Goal: Find specific page/section: Find specific page/section

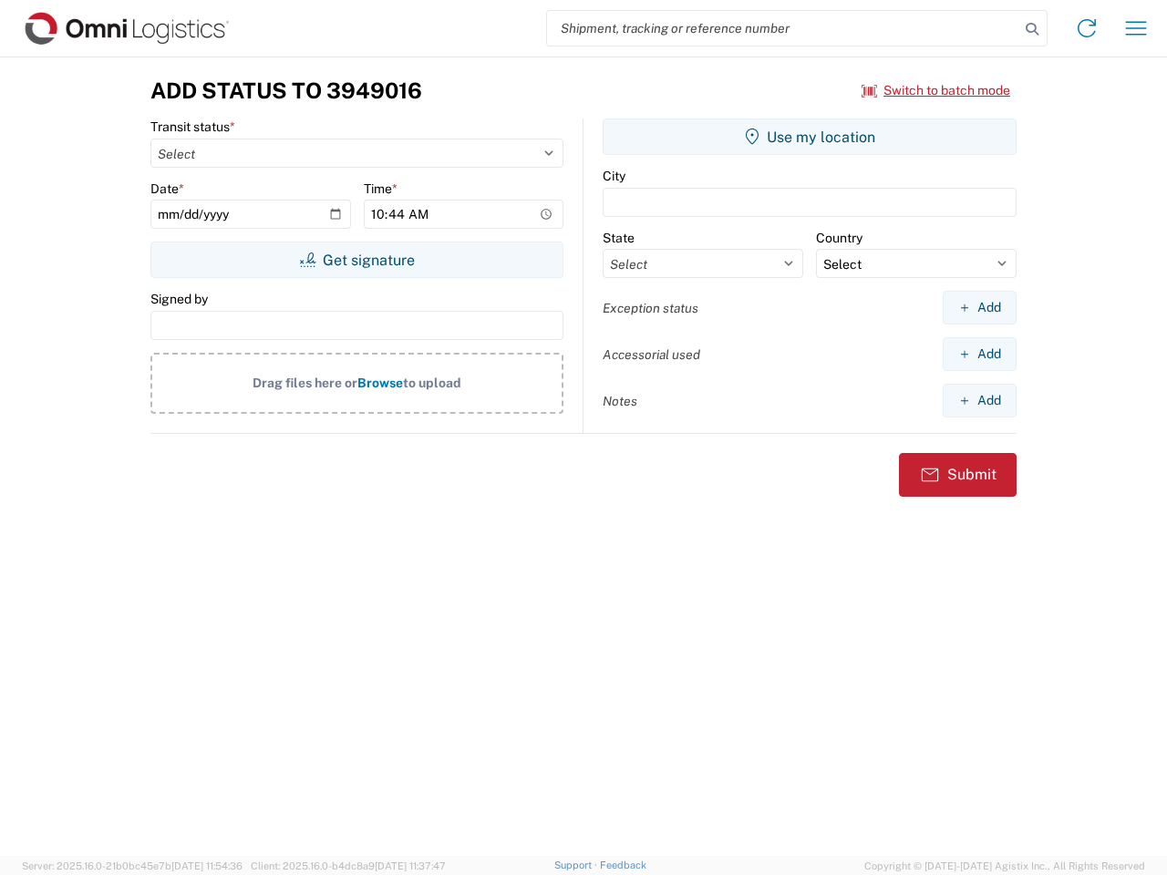
click at [783, 28] on input "search" at bounding box center [783, 28] width 472 height 35
click at [1032, 29] on icon at bounding box center [1032, 29] width 26 height 26
click at [1087, 28] on icon at bounding box center [1086, 28] width 29 height 29
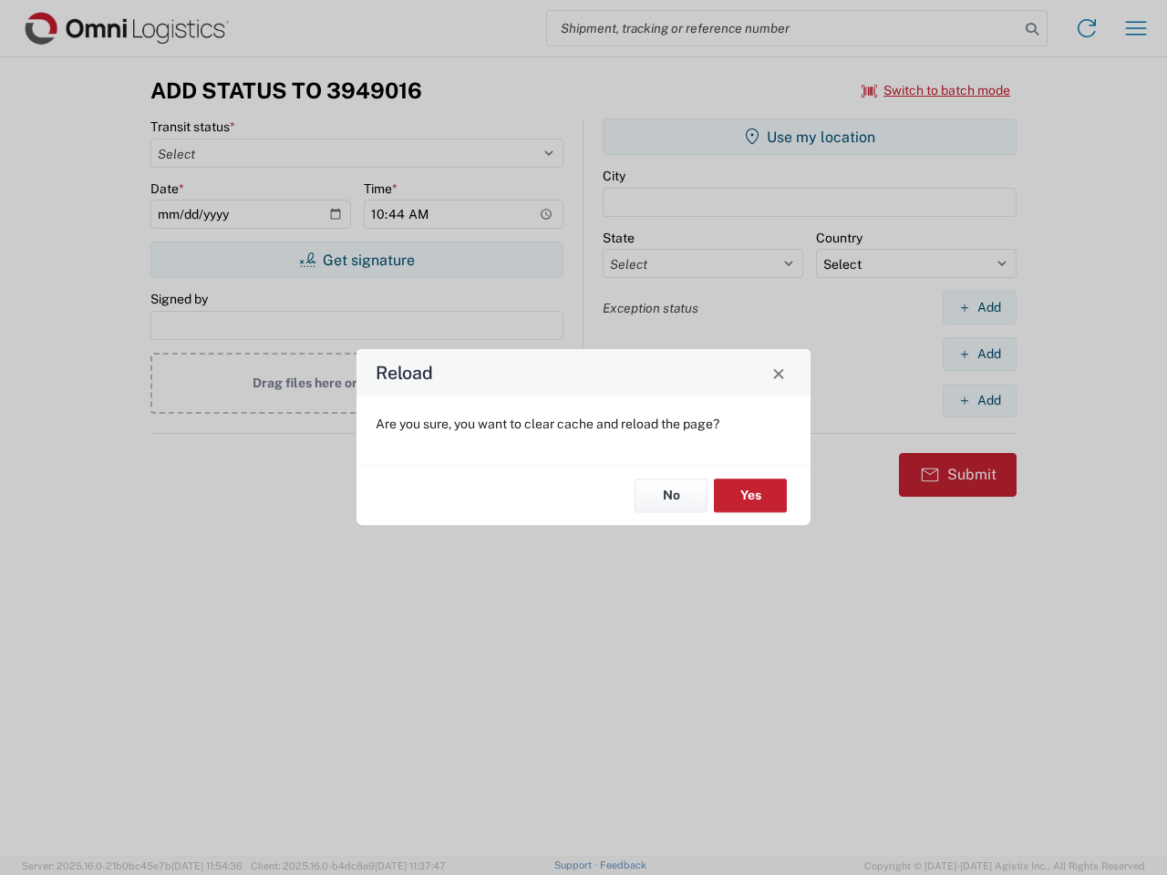
click at [1136, 28] on div "Reload Are you sure, you want to clear cache and reload the page? No Yes" at bounding box center [583, 437] width 1167 height 875
click at [936, 90] on div "Reload Are you sure, you want to clear cache and reload the page? No Yes" at bounding box center [583, 437] width 1167 height 875
click at [357, 260] on div "Reload Are you sure, you want to clear cache and reload the page? No Yes" at bounding box center [583, 437] width 1167 height 875
click at [810, 137] on div "Reload Are you sure, you want to clear cache and reload the page? No Yes" at bounding box center [583, 437] width 1167 height 875
click at [979, 307] on div "Reload Are you sure, you want to clear cache and reload the page? No Yes" at bounding box center [583, 437] width 1167 height 875
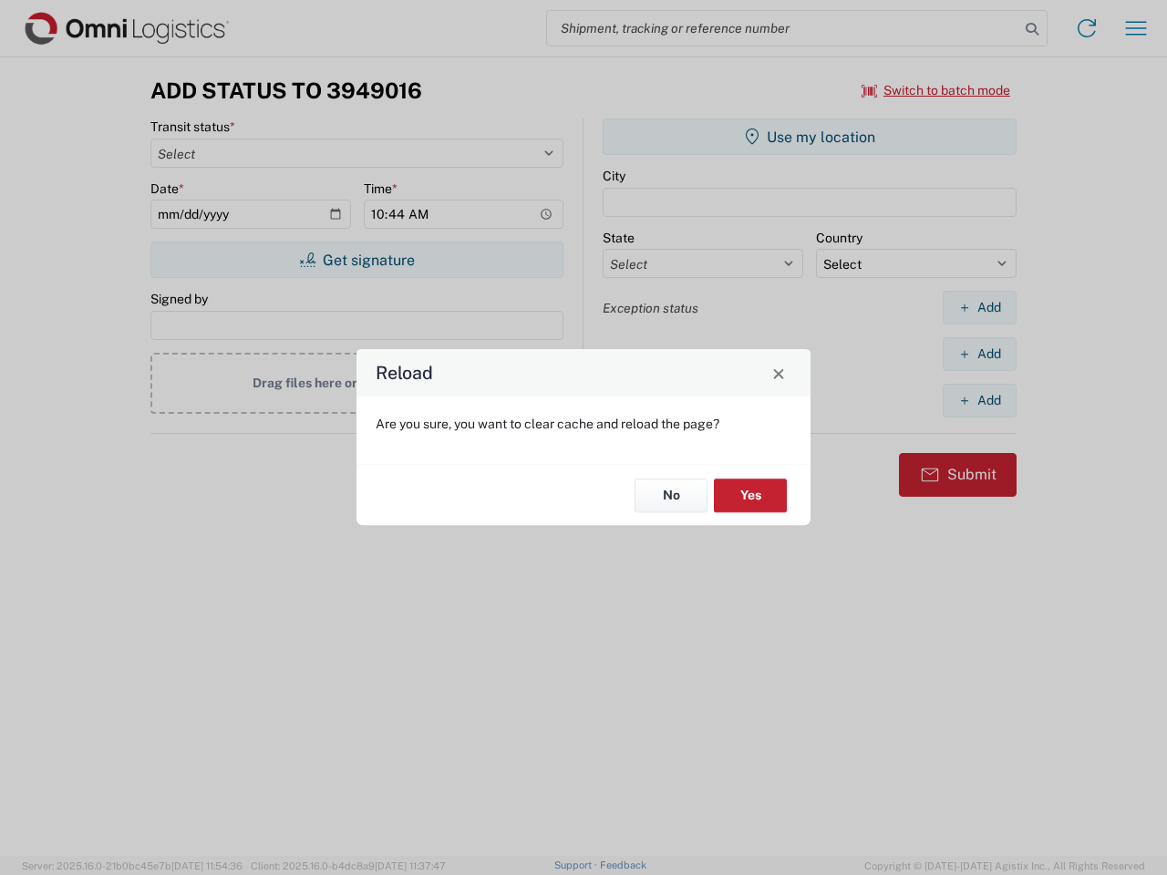
click at [979, 354] on div "Reload Are you sure, you want to clear cache and reload the page? No Yes" at bounding box center [583, 437] width 1167 height 875
click at [979, 400] on div "Reload Are you sure, you want to clear cache and reload the page? No Yes" at bounding box center [583, 437] width 1167 height 875
